Goal: Task Accomplishment & Management: Use online tool/utility

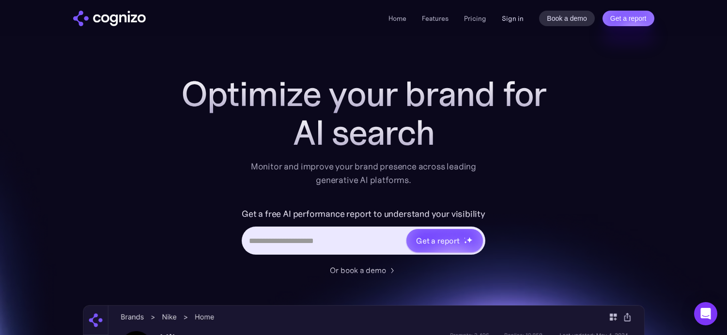
click at [516, 17] on link "Sign in" at bounding box center [513, 19] width 22 height 12
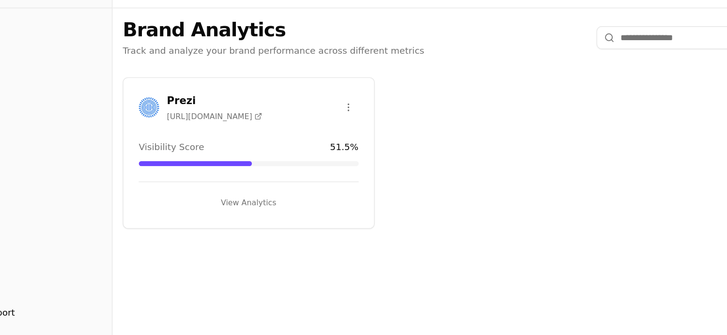
click at [163, 102] on div "Prezi https://prezi.com" at bounding box center [190, 105] width 93 height 21
click at [170, 101] on h3 "Prezi" at bounding box center [201, 101] width 72 height 12
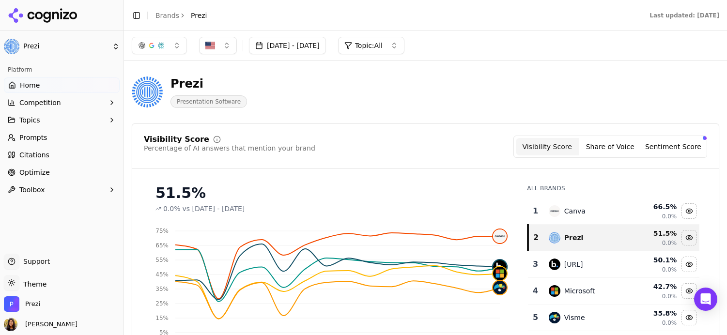
click at [39, 171] on span "Optimize" at bounding box center [34, 173] width 31 height 10
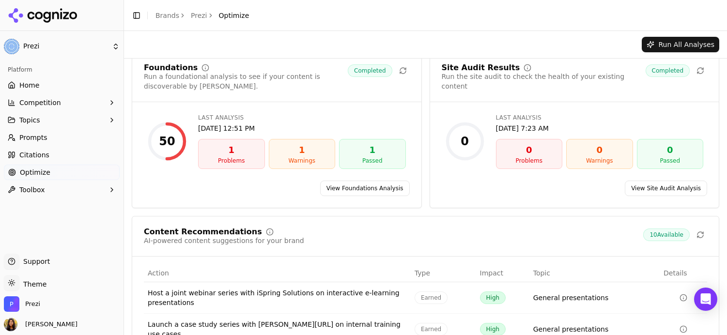
scroll to position [15, 0]
drag, startPoint x: 236, startPoint y: 129, endPoint x: 227, endPoint y: 124, distance: 10.2
click at [235, 129] on div "Aug 19, 2025, 12:51 PM" at bounding box center [302, 128] width 208 height 10
drag, startPoint x: 238, startPoint y: 144, endPoint x: 254, endPoint y: 146, distance: 15.7
click at [238, 144] on div "1" at bounding box center [231, 150] width 58 height 14
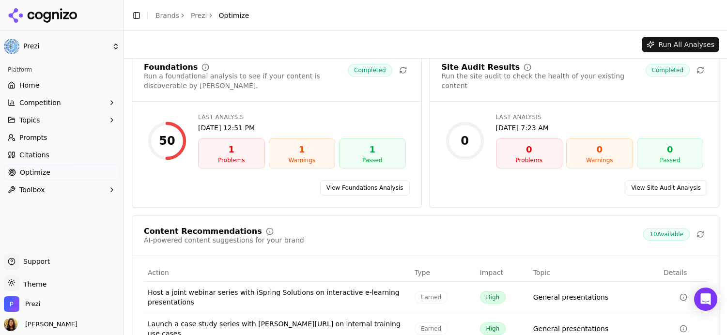
click at [402, 154] on div "1 Passed" at bounding box center [372, 154] width 67 height 30
click at [332, 96] on div "Foundations Run a foundational analysis to see if your content is discoverable …" at bounding box center [276, 82] width 289 height 38
drag, startPoint x: 390, startPoint y: 68, endPoint x: 395, endPoint y: 69, distance: 5.1
click at [389, 68] on span "Completed" at bounding box center [370, 70] width 44 height 13
click at [414, 72] on div "Foundations Run a foundational analysis to see if your content is discoverable …" at bounding box center [276, 82] width 289 height 38
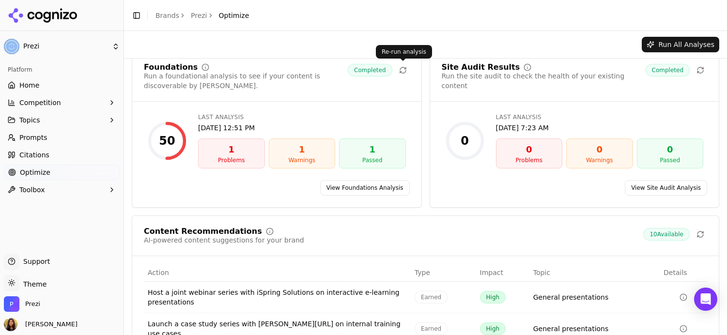
click at [366, 156] on div "1 Passed" at bounding box center [372, 154] width 67 height 30
click at [365, 186] on link "View Foundations Analysis" at bounding box center [365, 187] width 90 height 15
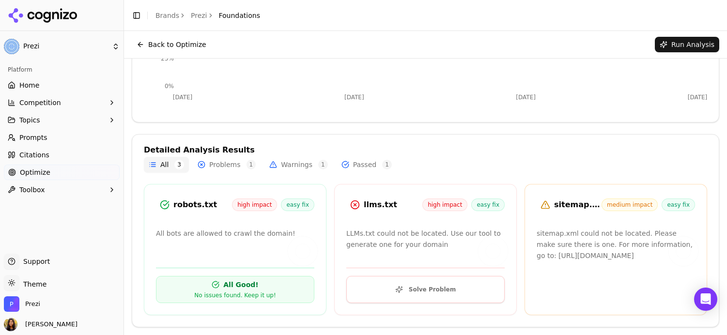
scroll to position [208, 0]
click at [417, 221] on div "llms.txt high impact easy fix LLMs.txt could not be located. Use our tool to ge…" at bounding box center [425, 250] width 183 height 131
click at [352, 204] on icon at bounding box center [355, 206] width 10 height 10
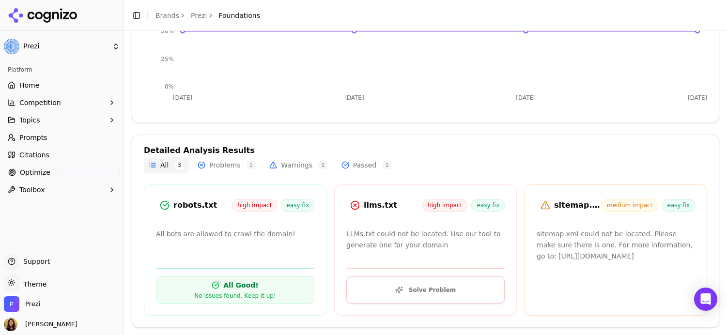
scroll to position [208, 0]
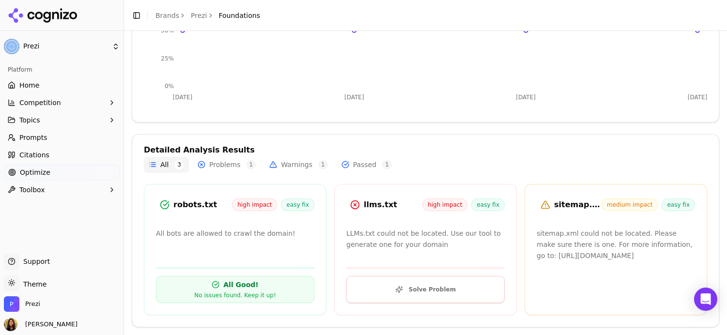
click at [452, 296] on button "Solve Problem" at bounding box center [425, 289] width 158 height 27
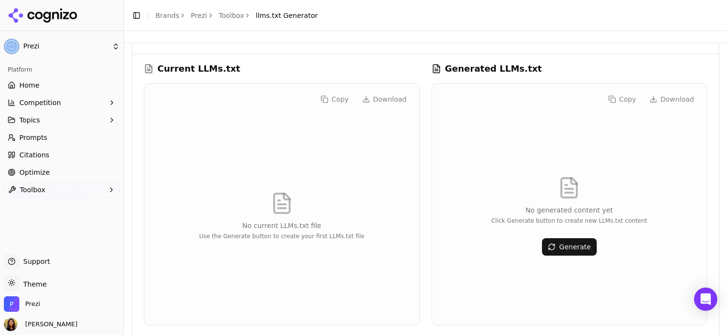
scroll to position [47, 0]
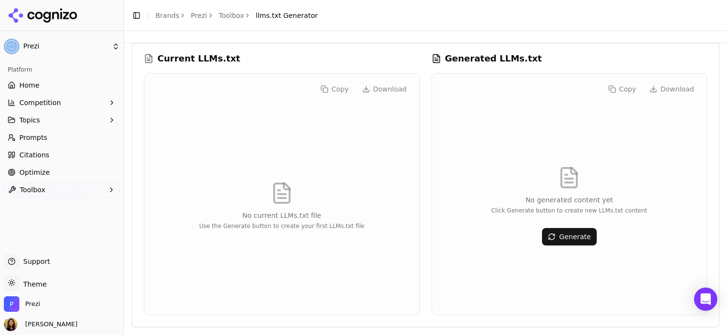
click at [200, 37] on div at bounding box center [425, 37] width 603 height 12
click at [225, 16] on link "Toolbox" at bounding box center [232, 16] width 26 height 10
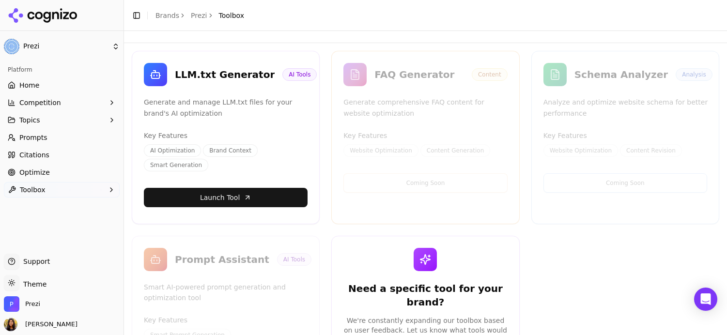
click at [44, 174] on span "Optimize" at bounding box center [34, 173] width 31 height 10
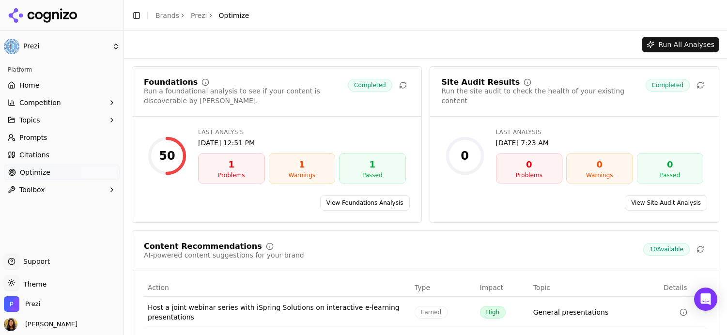
drag, startPoint x: 353, startPoint y: 123, endPoint x: 422, endPoint y: 201, distance: 103.6
click at [360, 129] on div "Foundations Run a foundational analysis to see if your content is discoverable …" at bounding box center [277, 144] width 290 height 156
click at [388, 206] on link "View Foundations Analysis" at bounding box center [365, 202] width 90 height 15
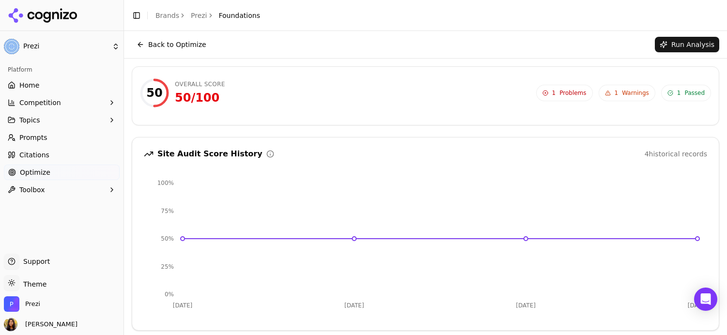
click at [160, 47] on button "Back to Optimize" at bounding box center [171, 44] width 79 height 15
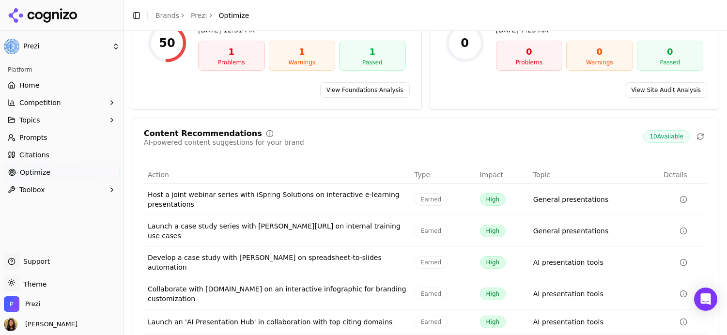
scroll to position [143, 0]
